Goal: Information Seeking & Learning: Learn about a topic

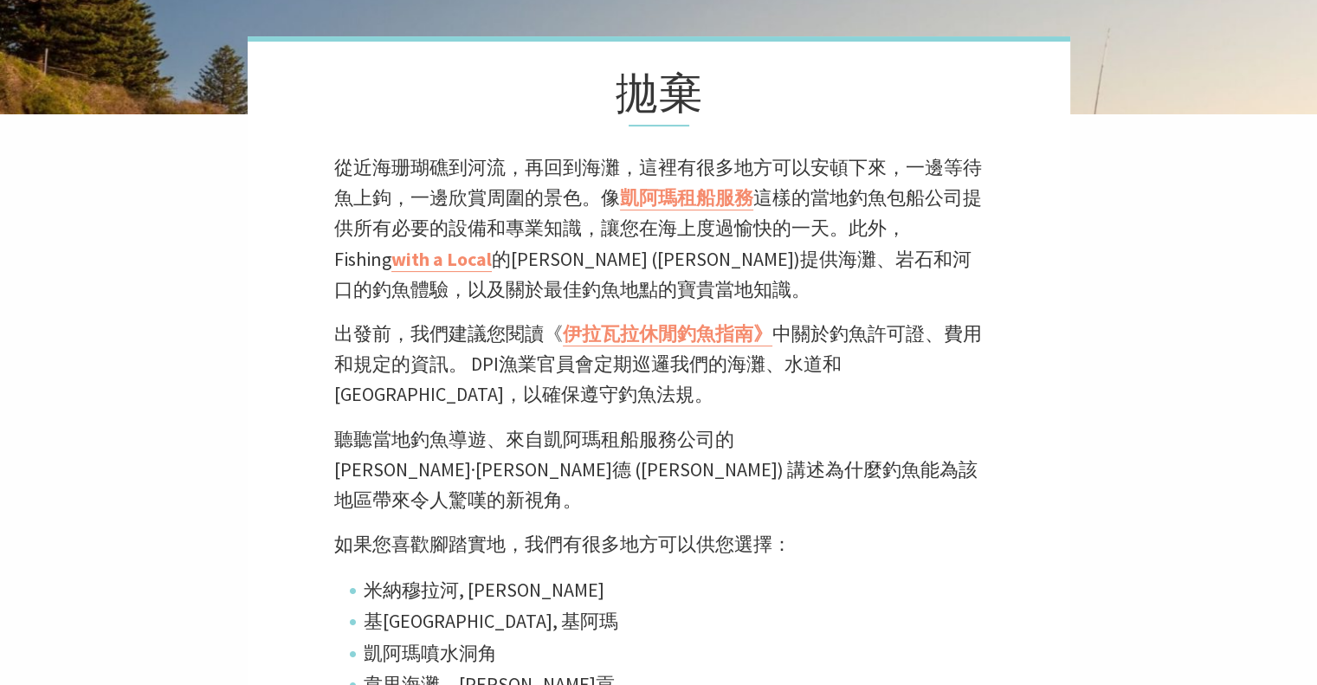
scroll to position [433, 0]
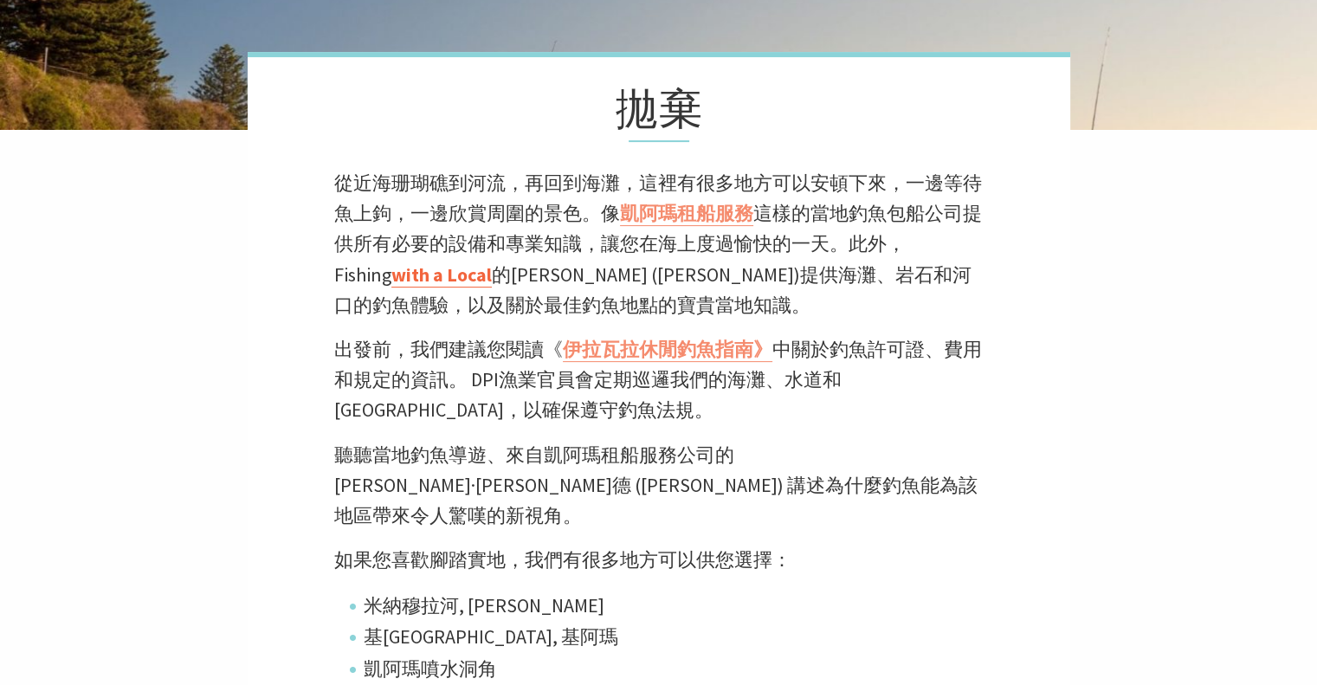
click at [391, 273] on font "with a Local" at bounding box center [441, 274] width 100 height 24
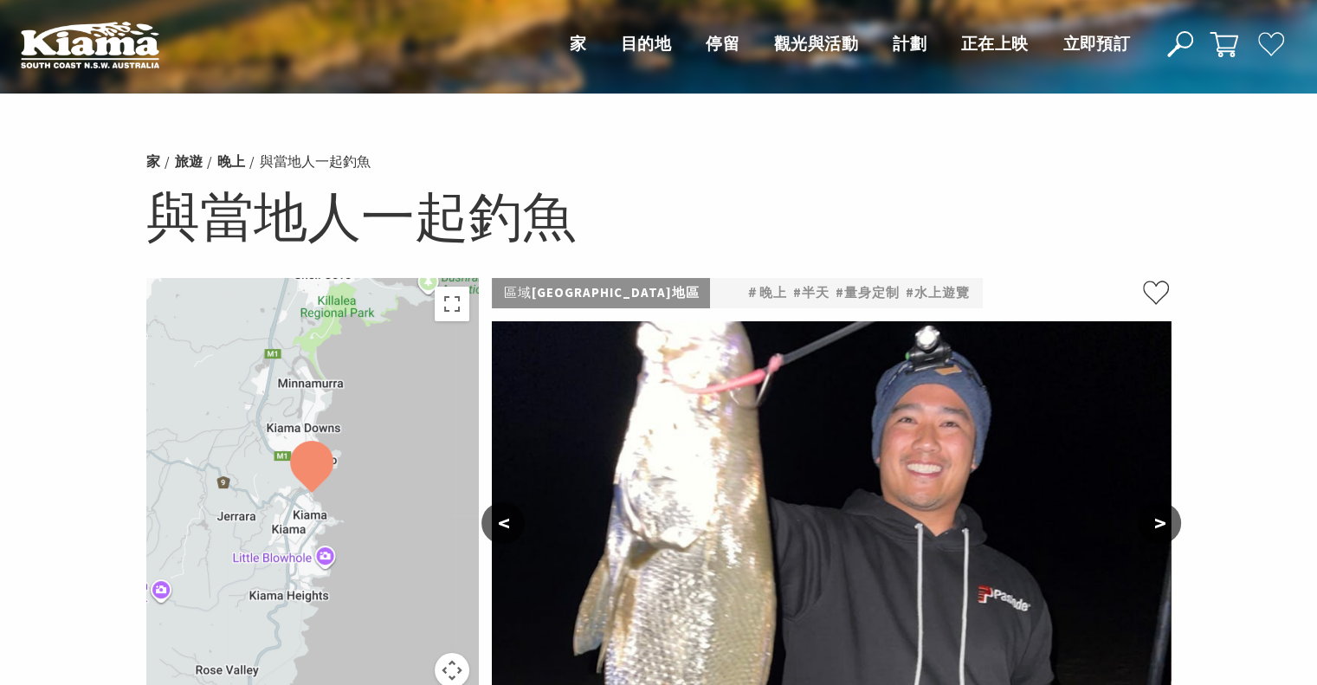
click at [81, 44] on img at bounding box center [90, 45] width 139 height 48
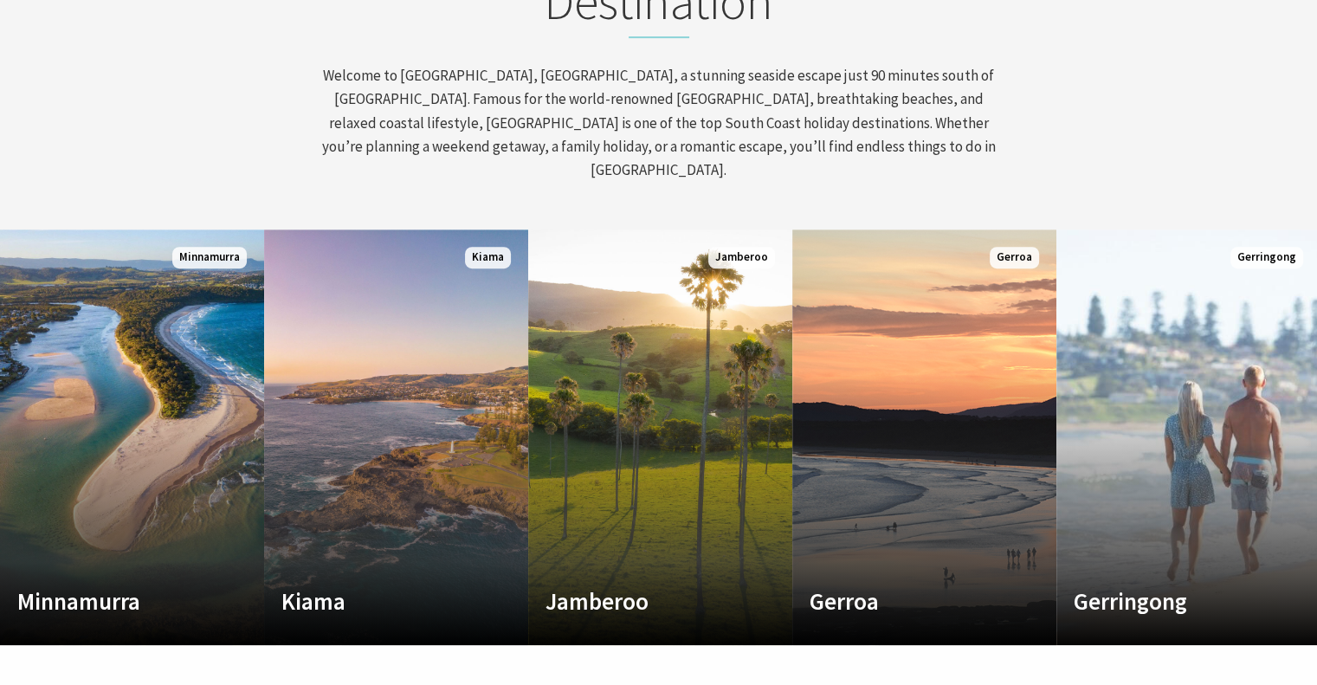
scroll to position [839, 0]
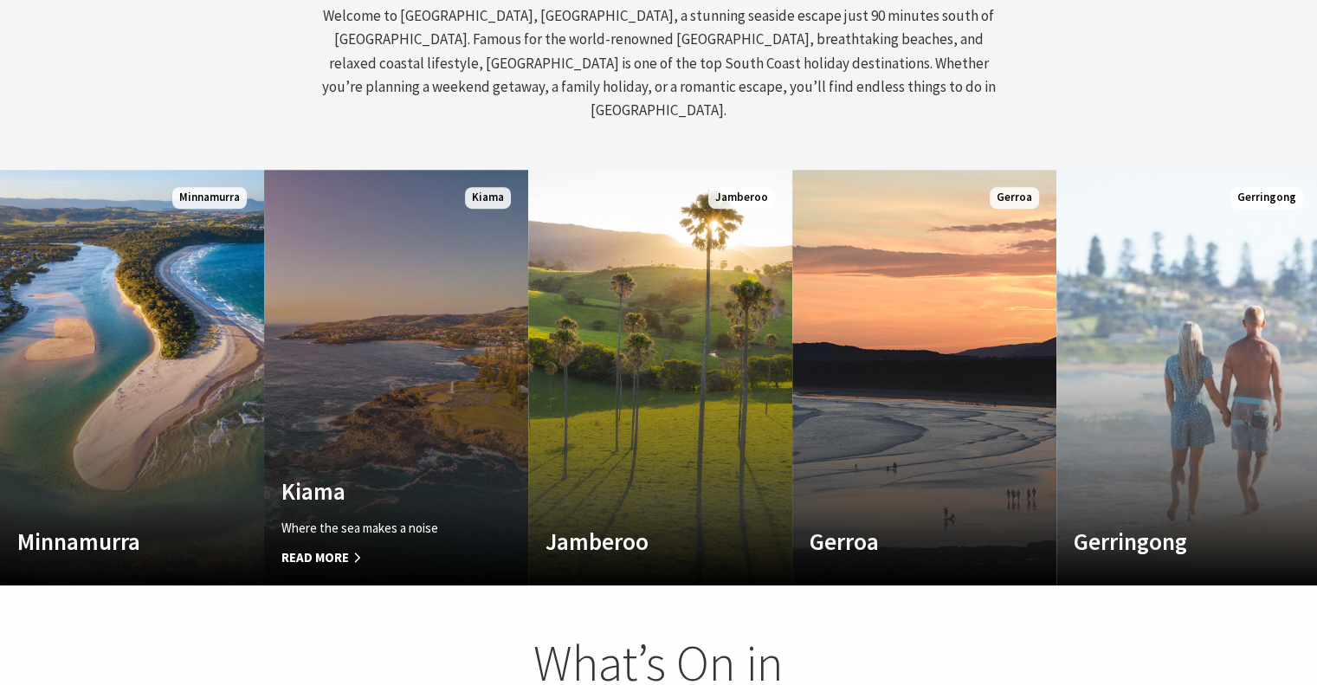
click at [347, 425] on link "Custom Image Used Kiama Where the sea makes a noise Read More Kiama" at bounding box center [396, 378] width 264 height 416
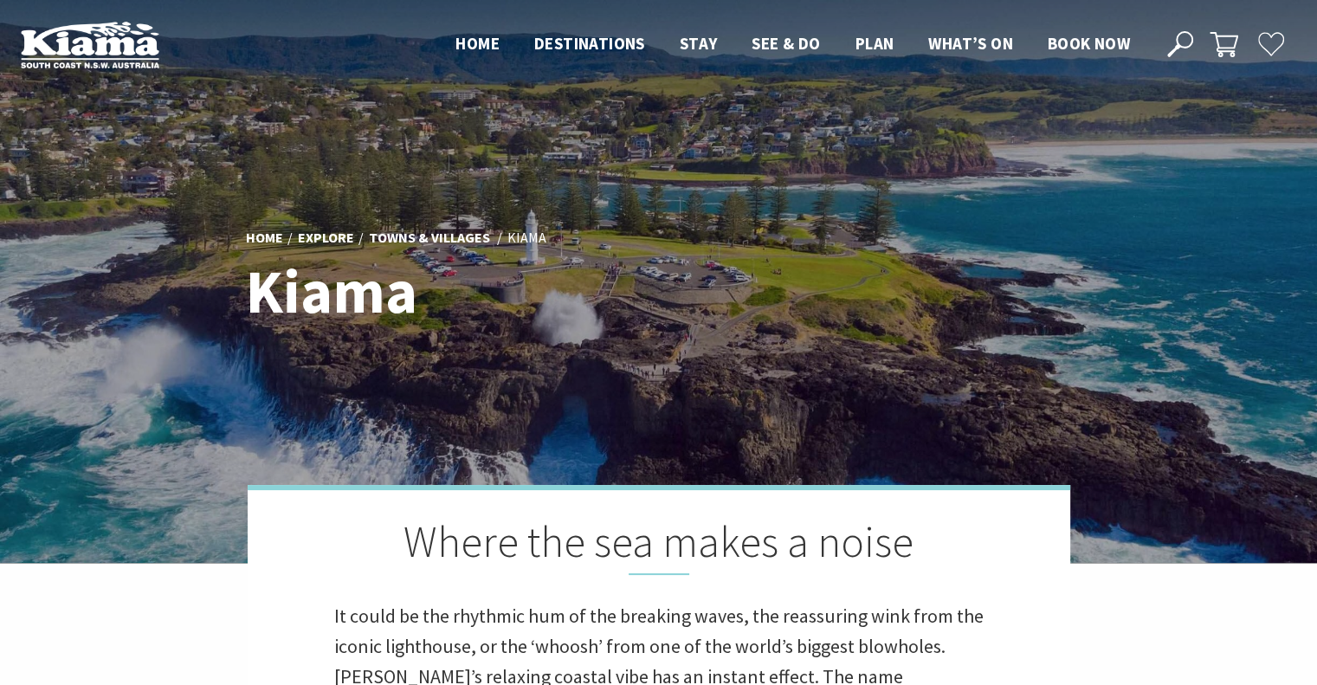
click at [1188, 41] on icon at bounding box center [1180, 44] width 26 height 26
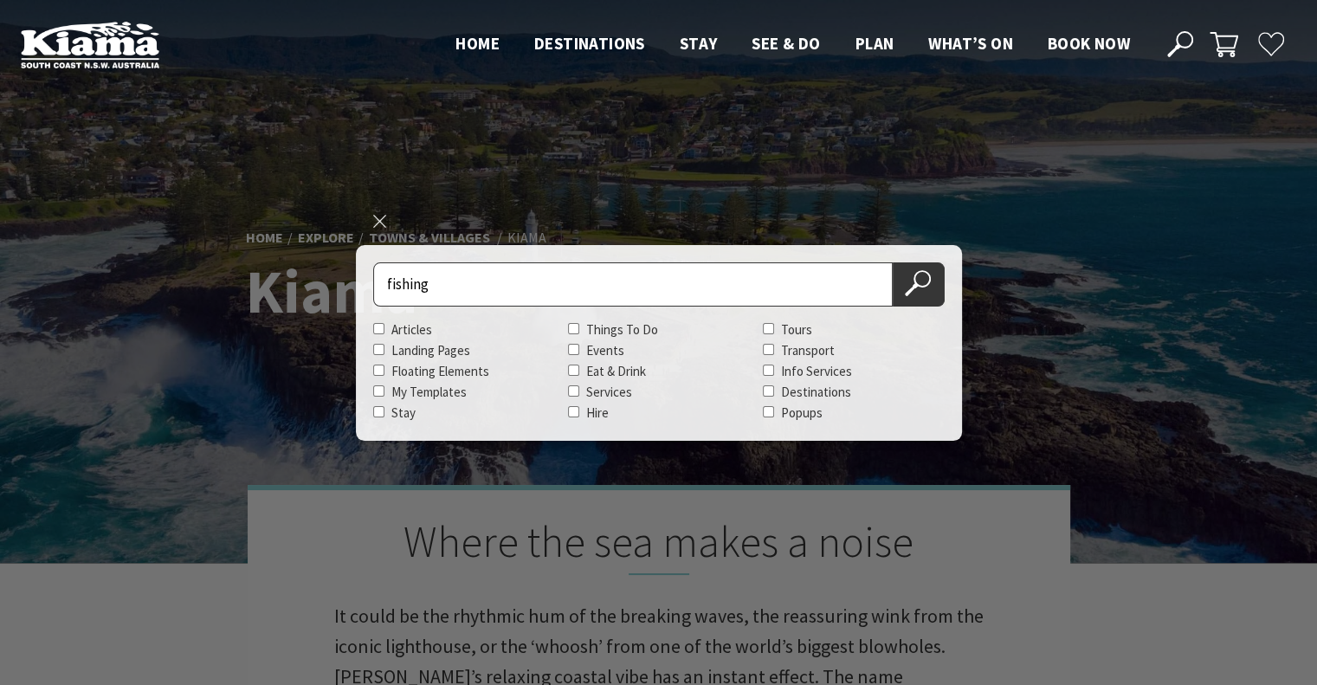
type input "fishing"
click at [893, 262] on button "Search Now" at bounding box center [919, 284] width 52 height 44
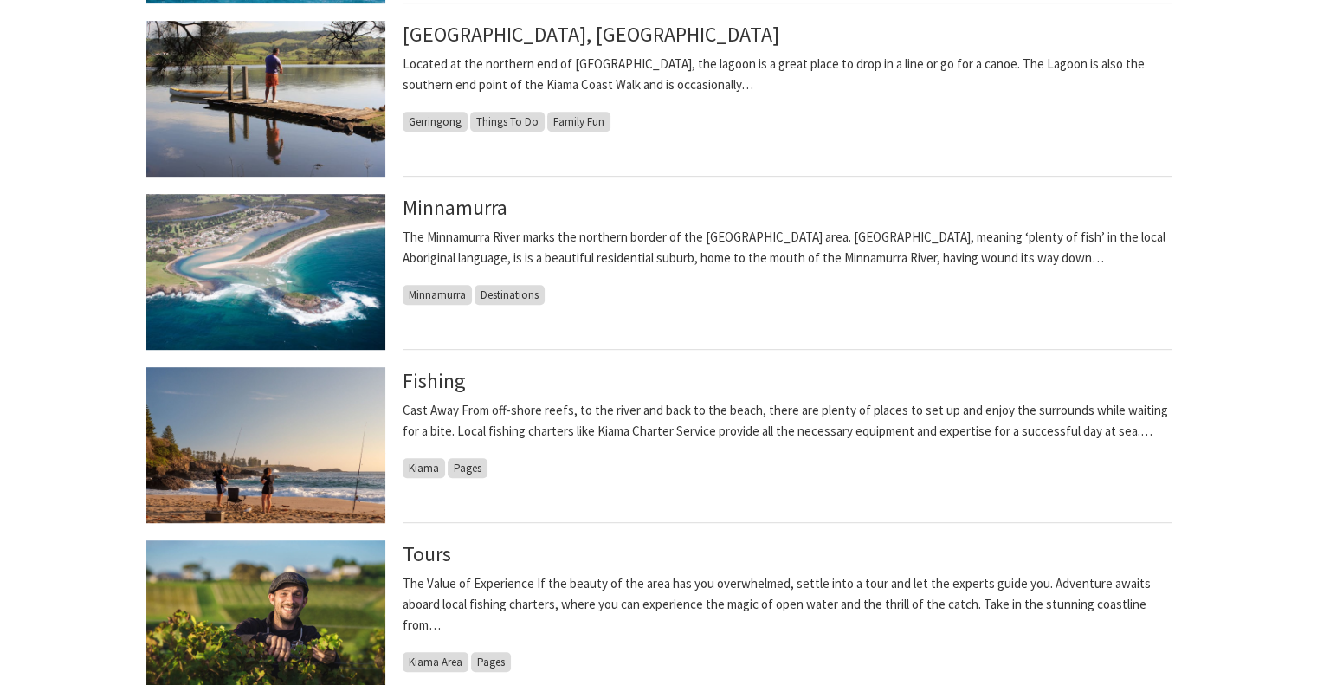
scroll to position [952, 0]
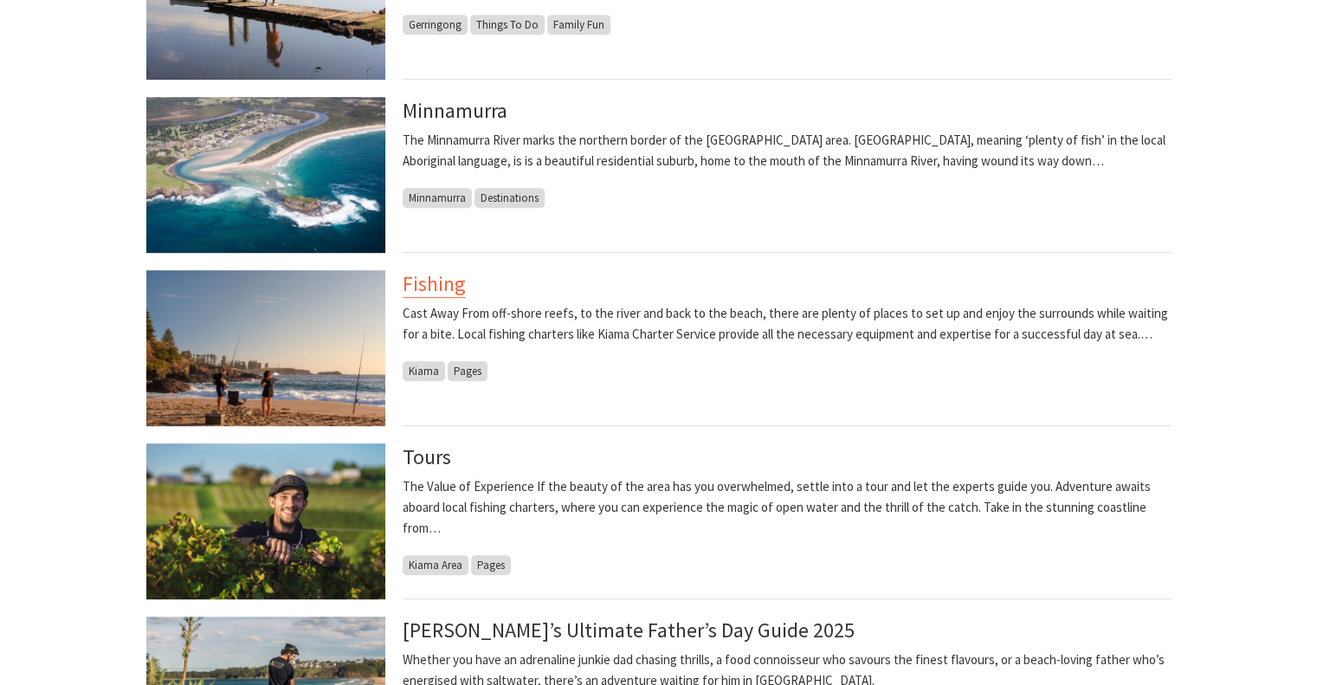
click at [447, 283] on link "Fishing" at bounding box center [434, 284] width 63 height 28
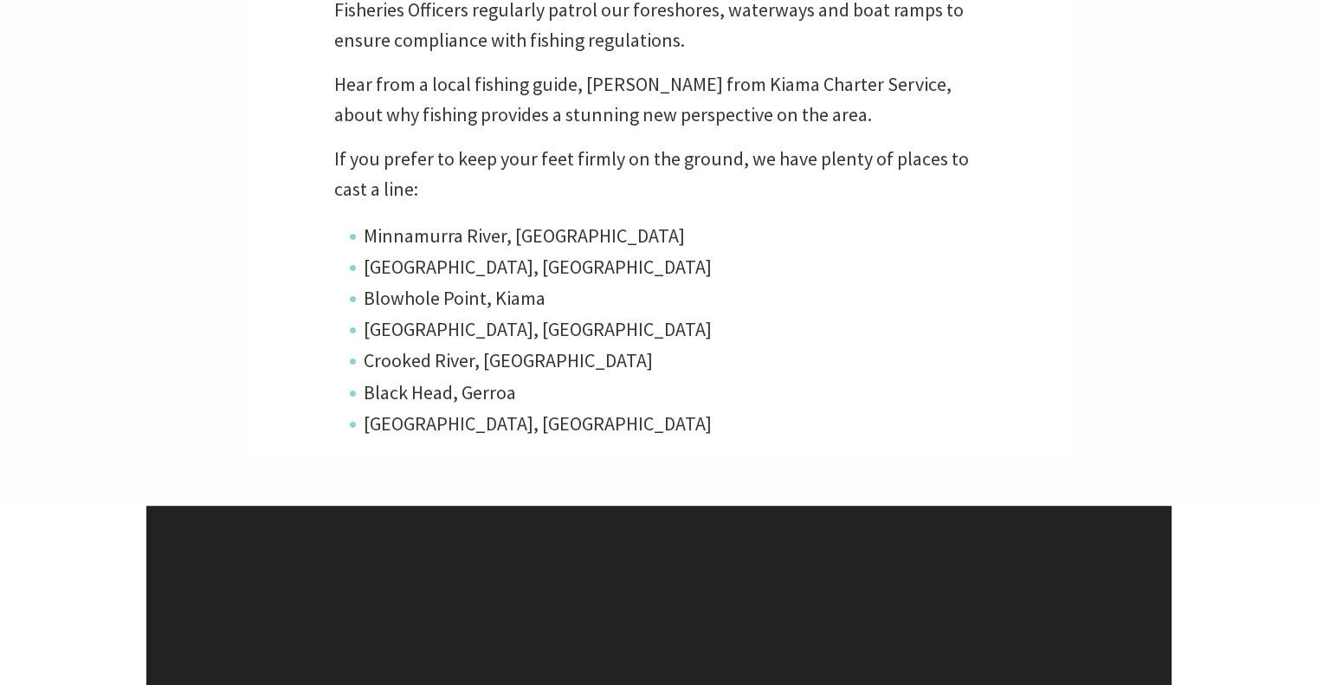
scroll to position [866, 0]
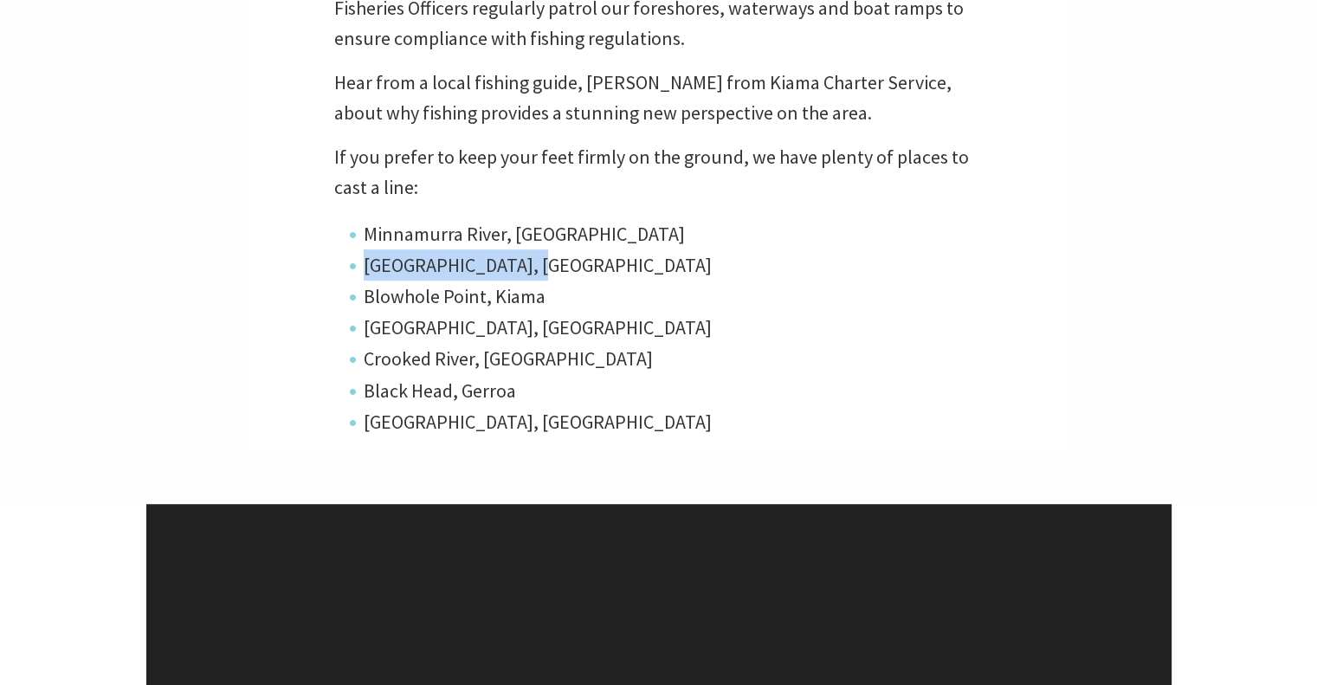
drag, startPoint x: 545, startPoint y: 266, endPoint x: 363, endPoint y: 259, distance: 181.9
click at [363, 259] on li "Kiama Harbour, Kiama" at bounding box center [670, 264] width 628 height 31
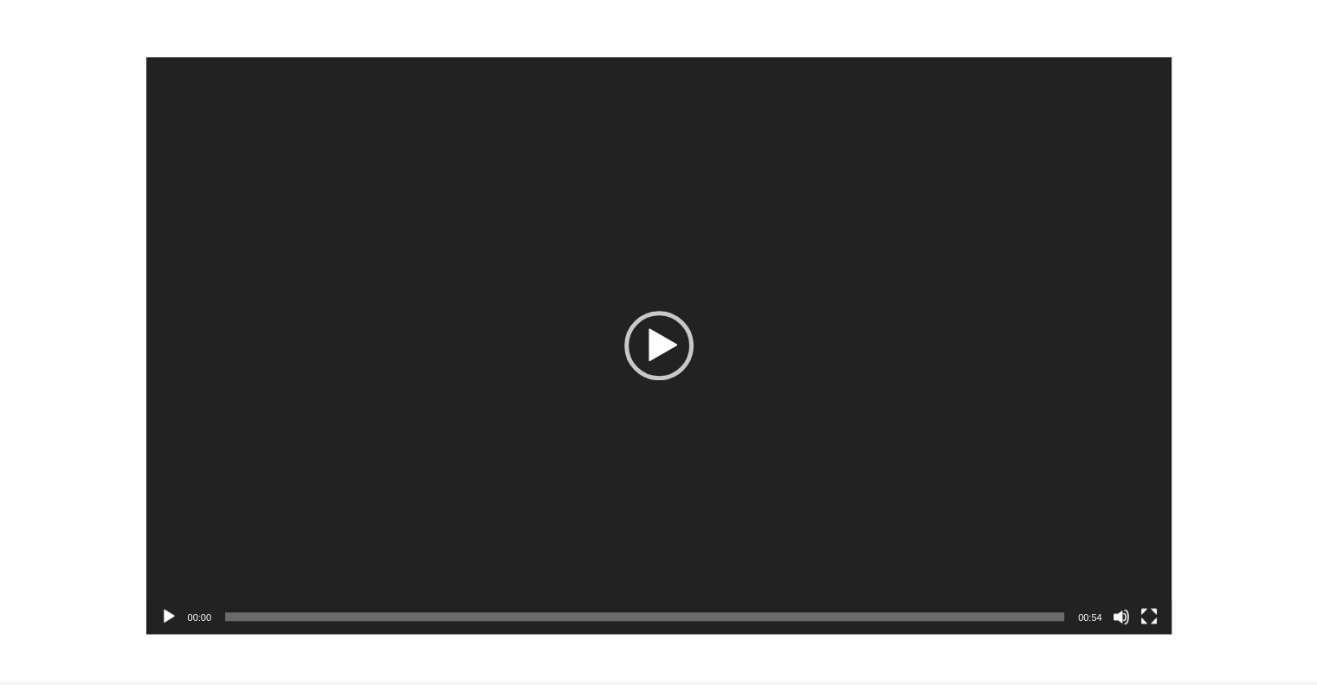
scroll to position [1212, 0]
